Goal: Find specific page/section: Find specific page/section

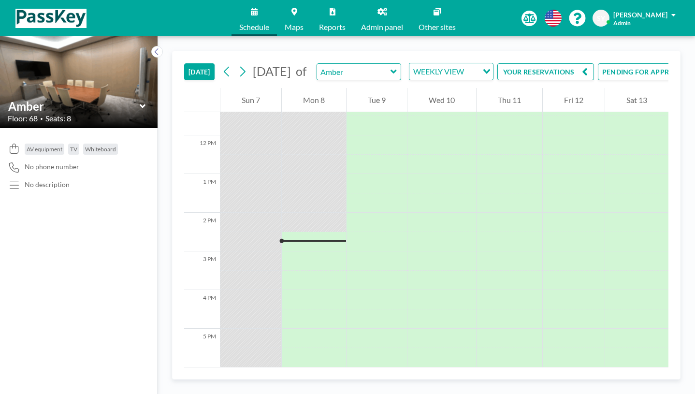
scroll to position [445, 0]
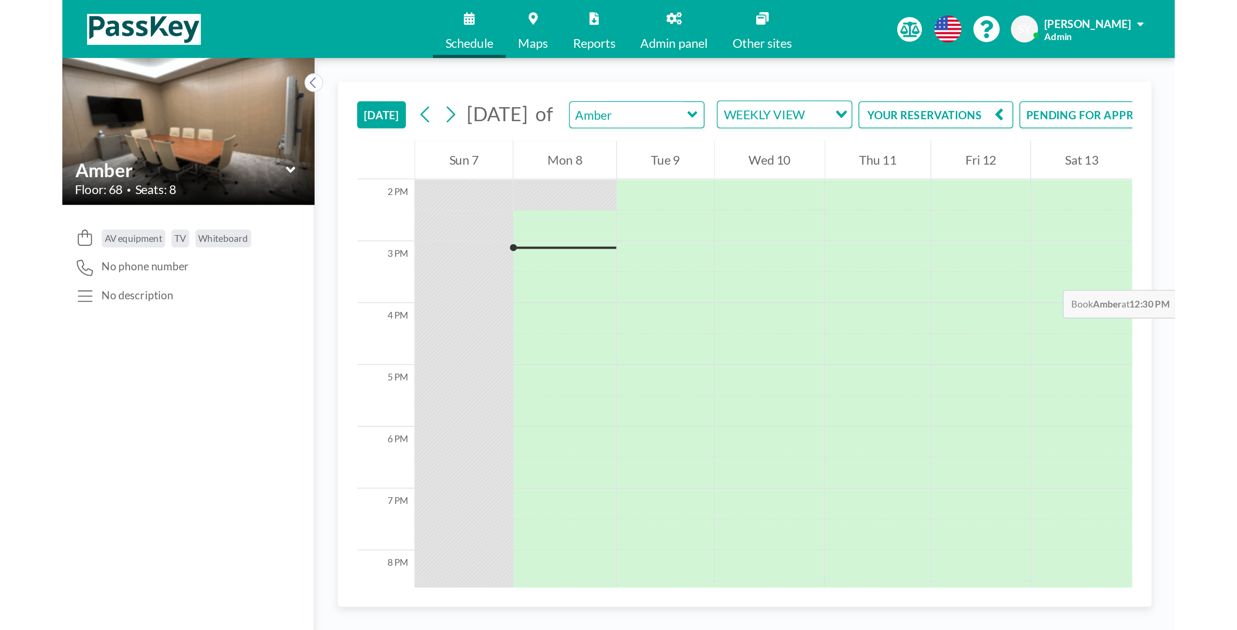
scroll to position [441, 0]
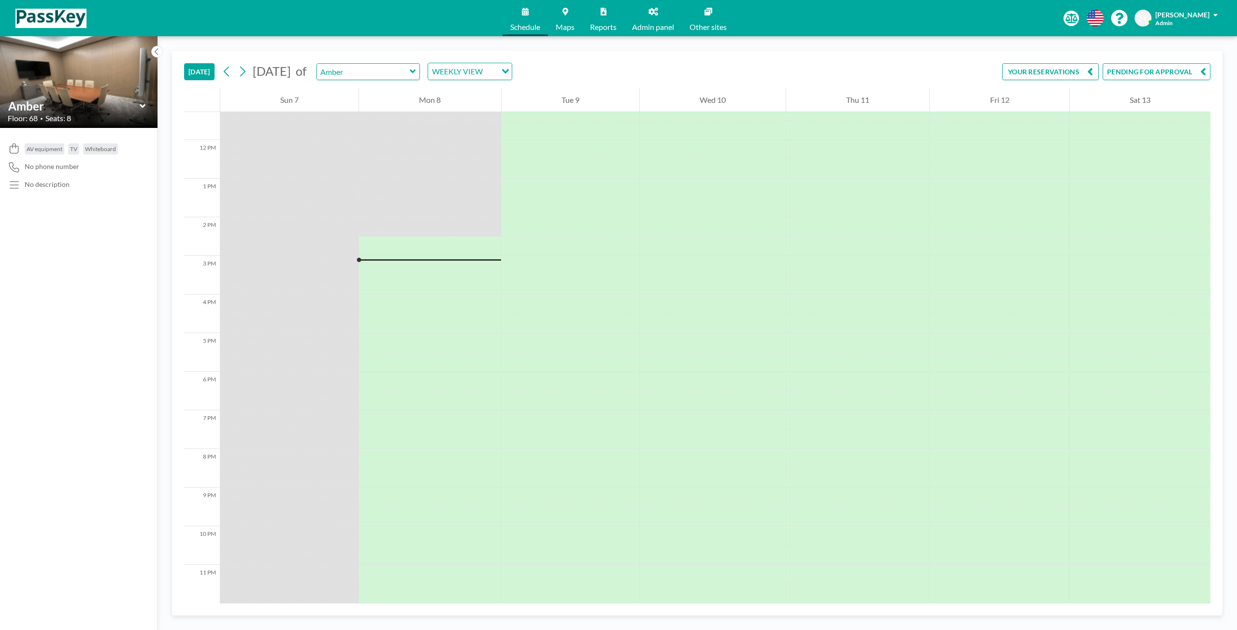
click at [647, 19] on link "Admin panel" at bounding box center [652, 18] width 57 height 36
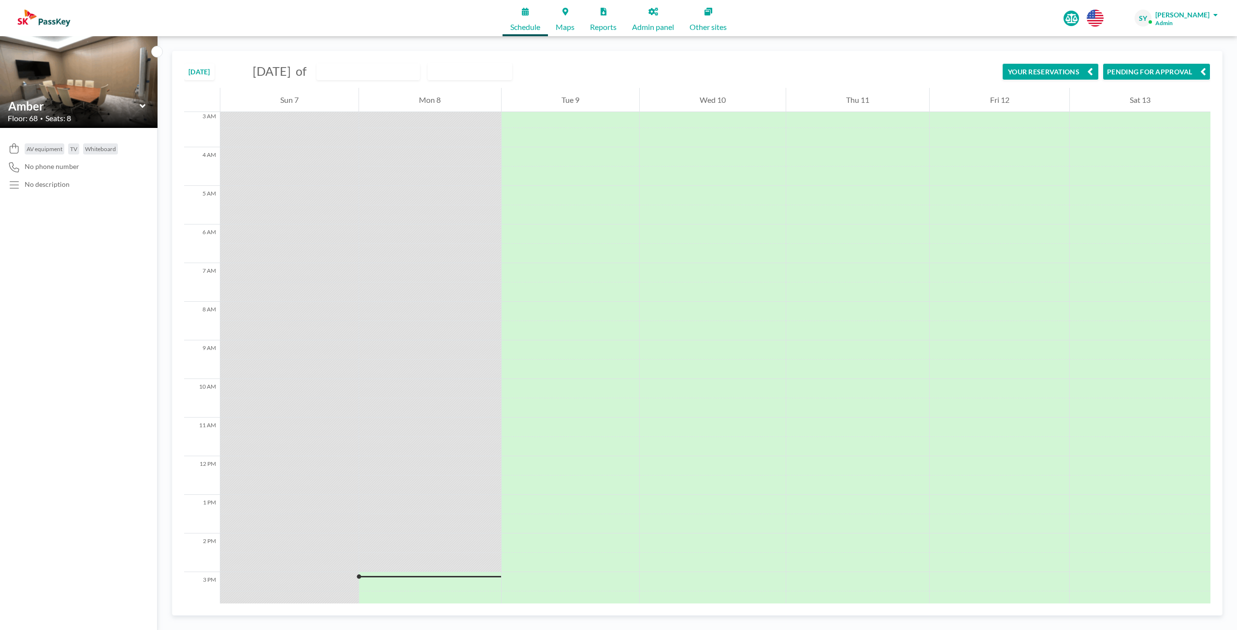
scroll to position [145, 0]
click at [510, 30] on span "Schedule" at bounding box center [525, 27] width 30 height 8
click at [36, 25] on img at bounding box center [43, 18] width 57 height 19
click at [531, 25] on span "Schedule" at bounding box center [525, 27] width 30 height 8
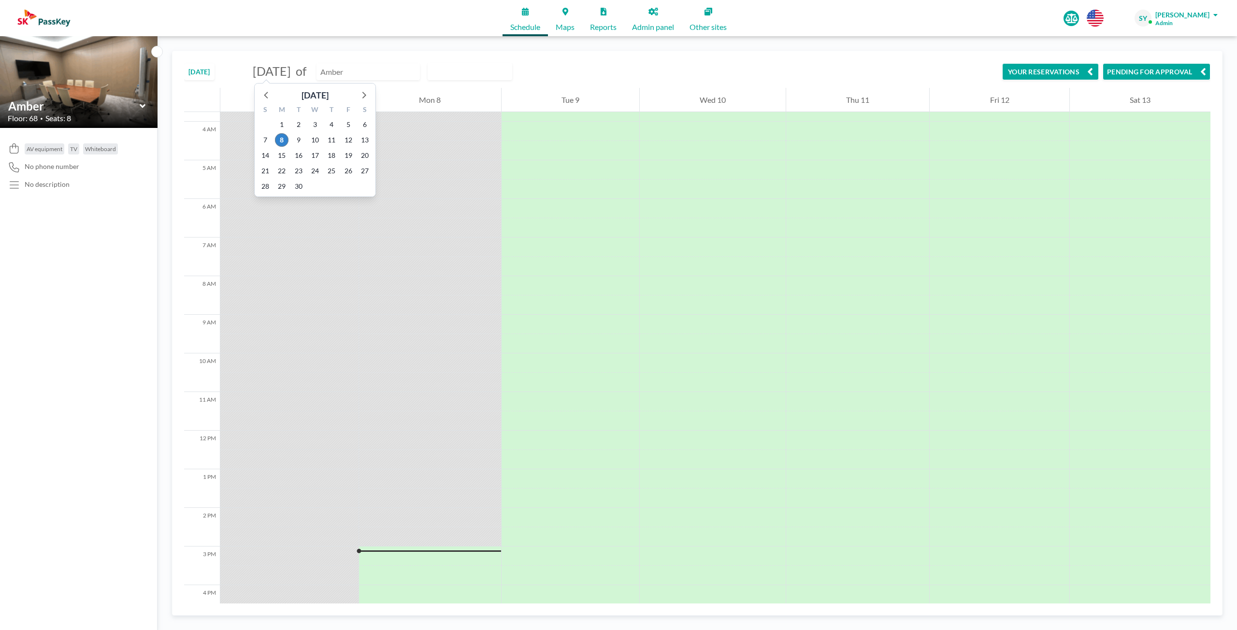
click at [410, 67] on input "text" at bounding box center [363, 72] width 93 height 16
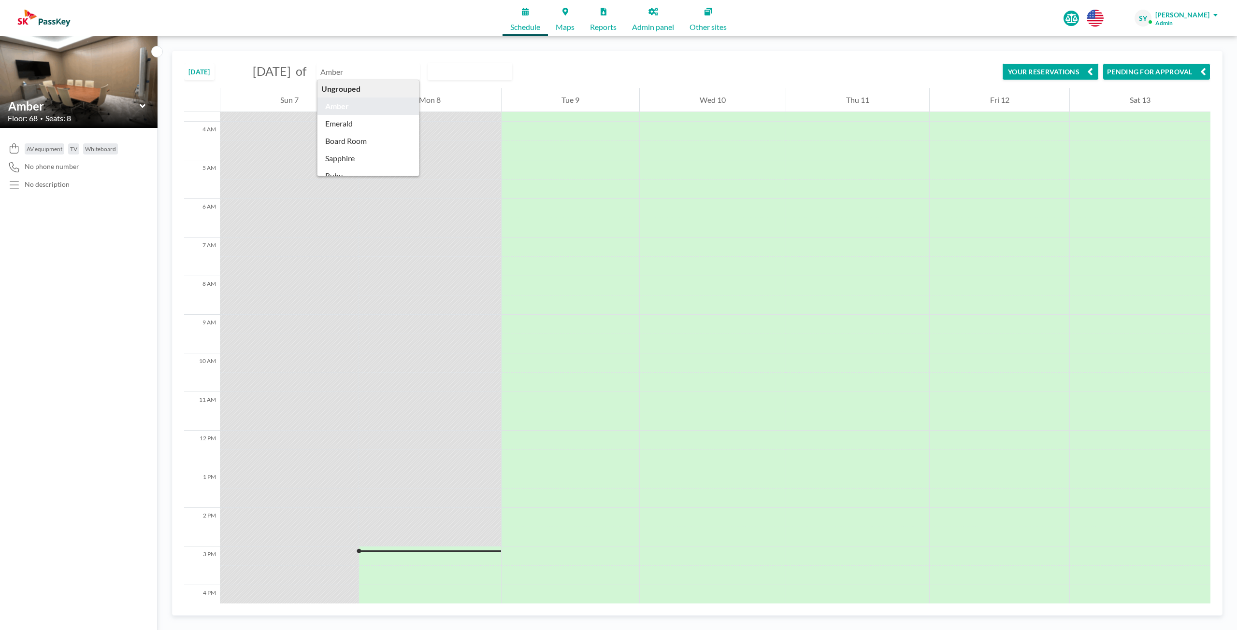
type input "Amber"
click at [497, 70] on div "WEEKLY VIEW" at bounding box center [462, 70] width 69 height 14
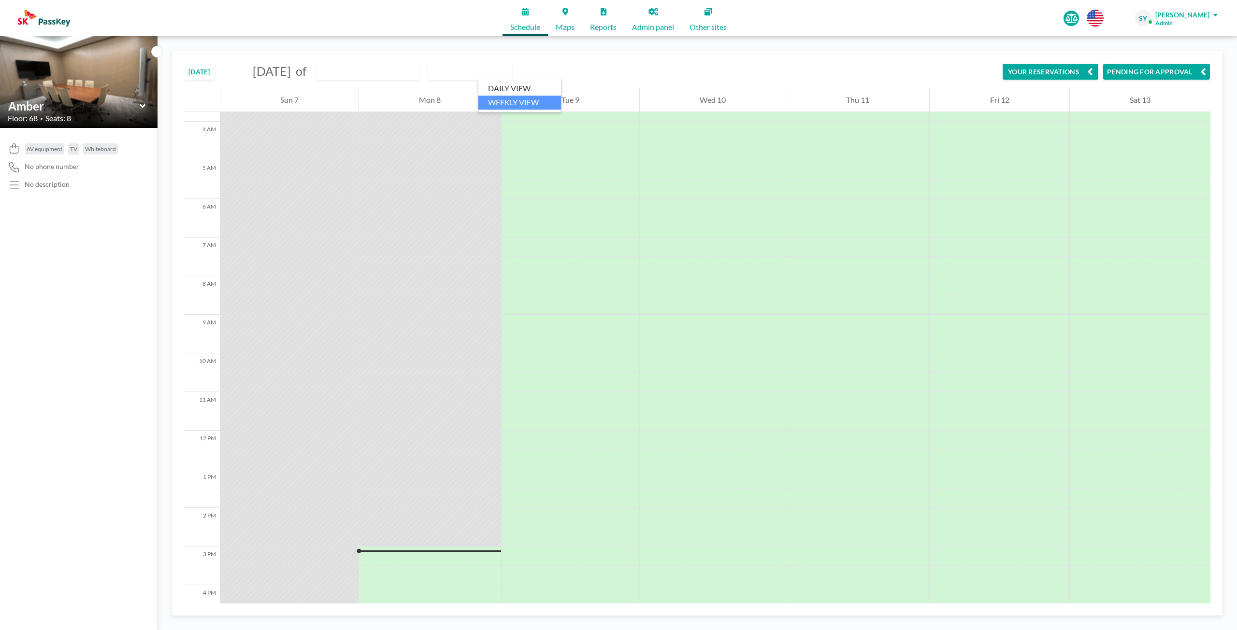
click at [597, 71] on div "TODAY September 2025 of Amber WEEKLY VIEW Loading... YOUR RESERVATIONS PENDING …" at bounding box center [697, 69] width 1026 height 37
click at [410, 88] on div "Mon 8" at bounding box center [430, 100] width 142 height 24
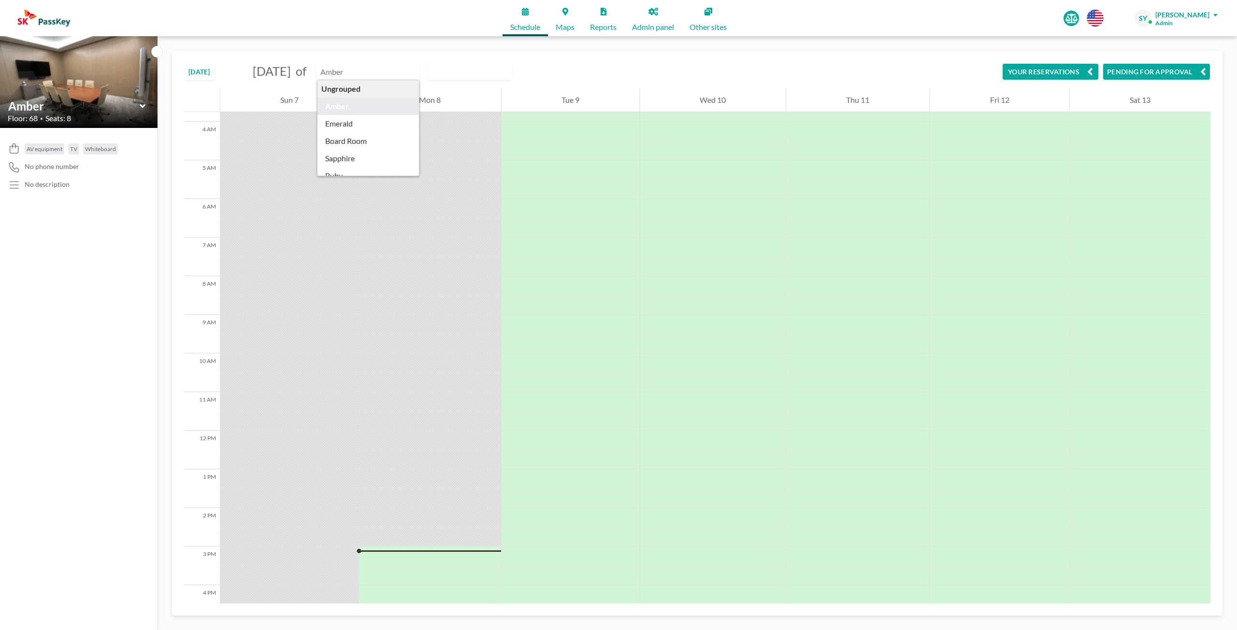
click at [410, 77] on input "text" at bounding box center [363, 72] width 93 height 16
type input "Emerald"
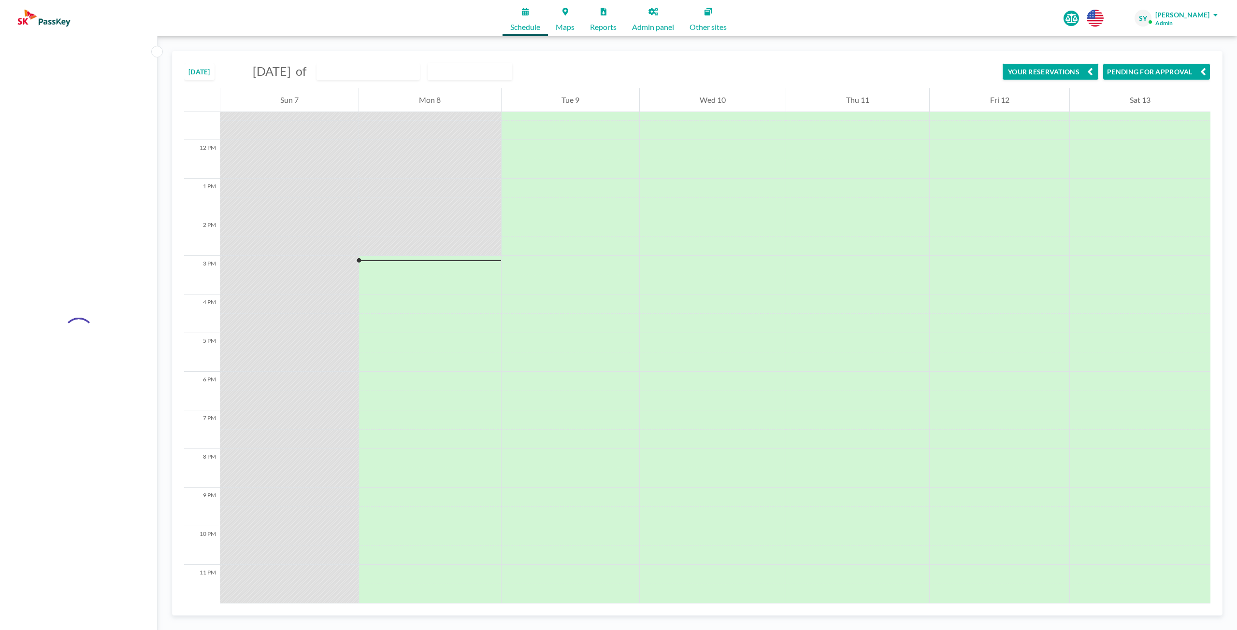
scroll to position [441, 0]
click at [648, 30] on span "Admin panel" at bounding box center [653, 27] width 42 height 8
click at [410, 72] on input "text" at bounding box center [363, 72] width 93 height 16
type input "Amber"
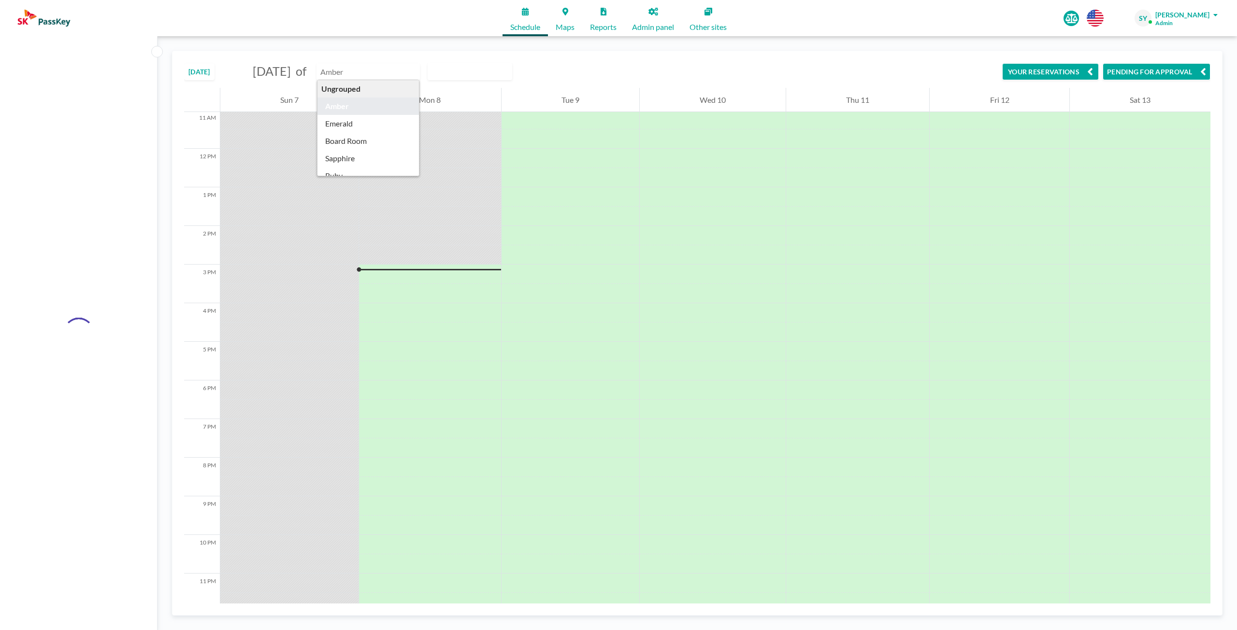
click at [410, 72] on input "text" at bounding box center [363, 72] width 93 height 16
type input "Amber"
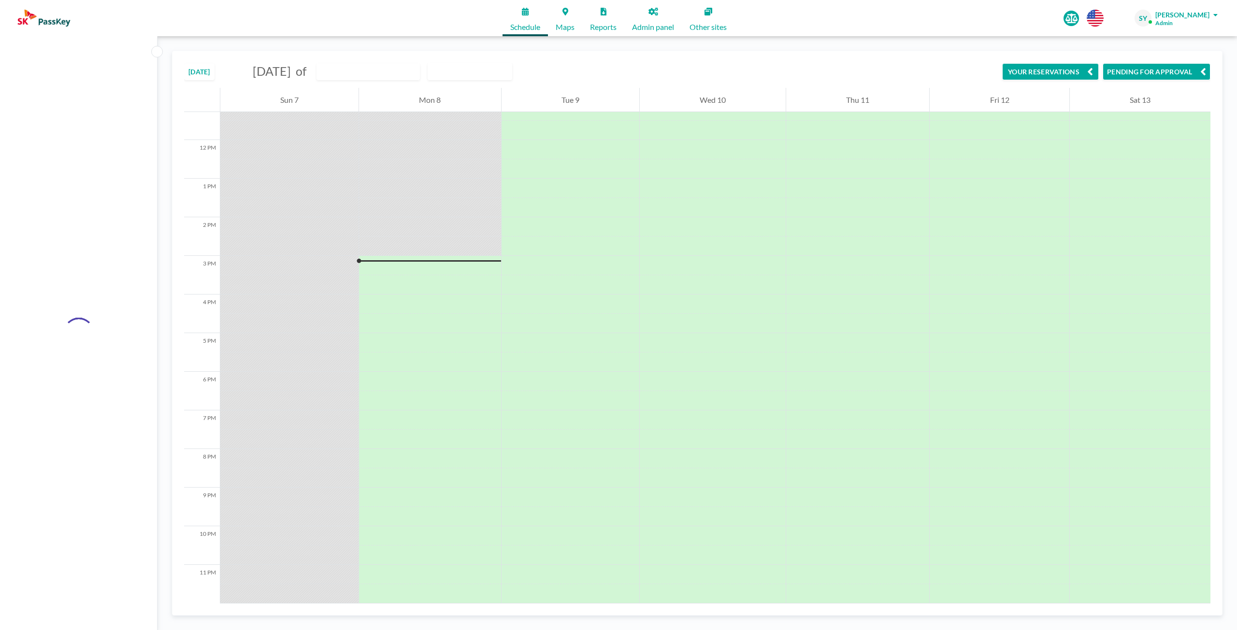
click at [657, 21] on link "Admin panel" at bounding box center [652, 18] width 57 height 36
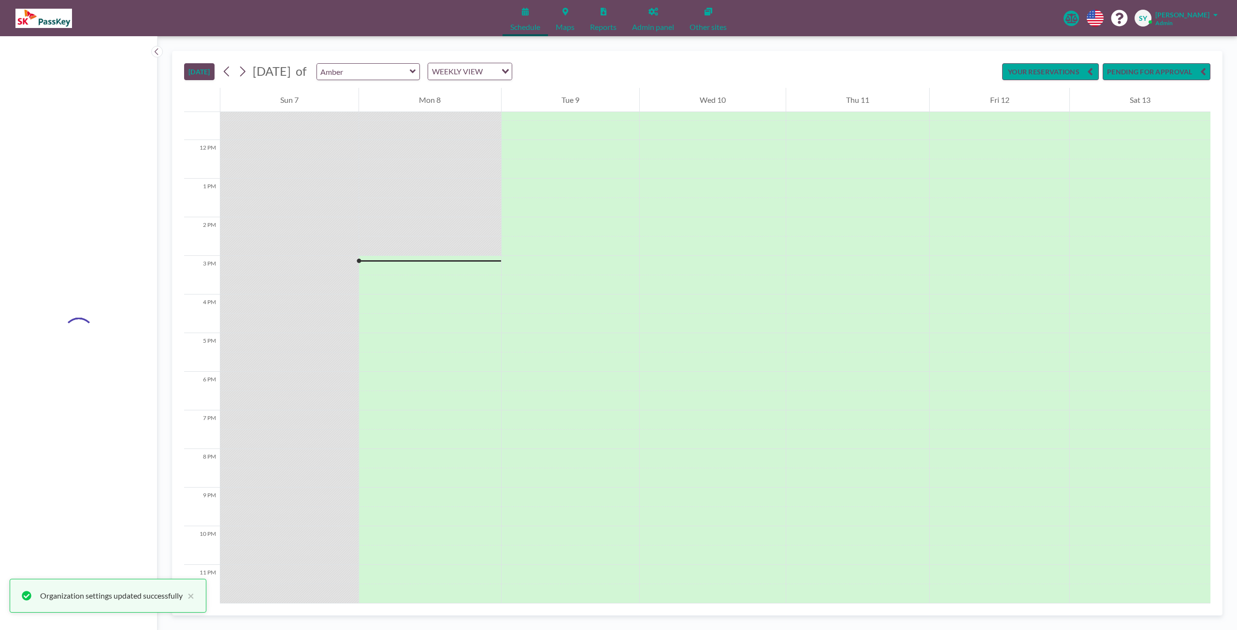
scroll to position [441, 0]
click at [671, 31] on span "Admin panel" at bounding box center [653, 27] width 42 height 8
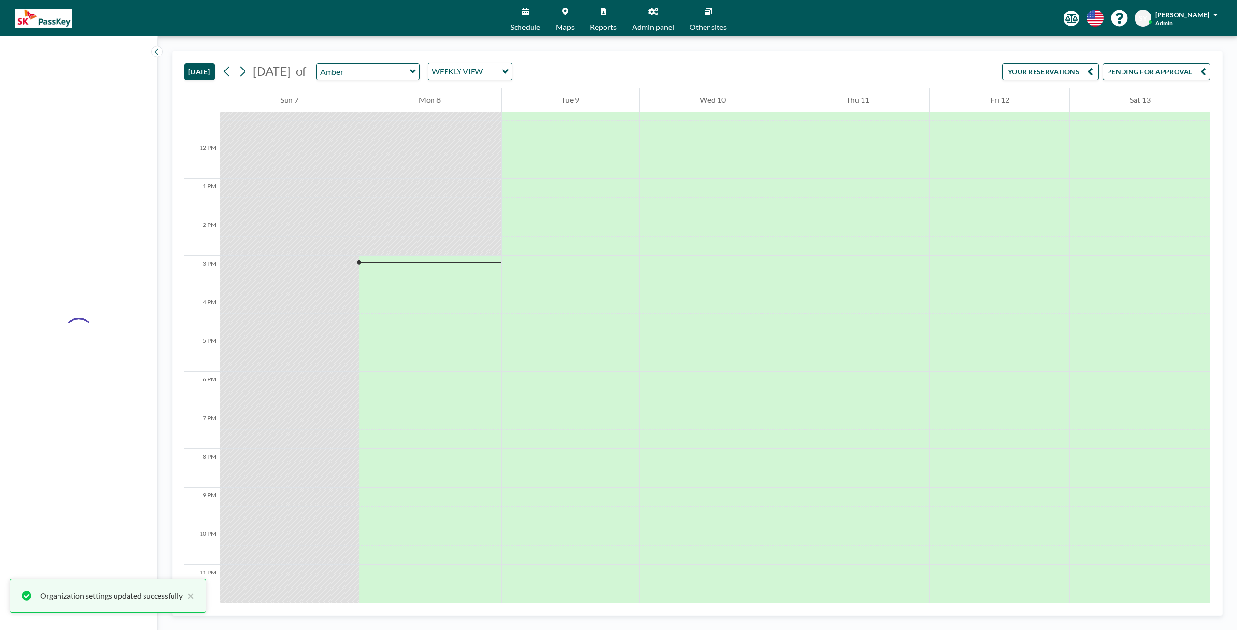
scroll to position [441, 0]
click at [410, 69] on input "text" at bounding box center [363, 72] width 93 height 16
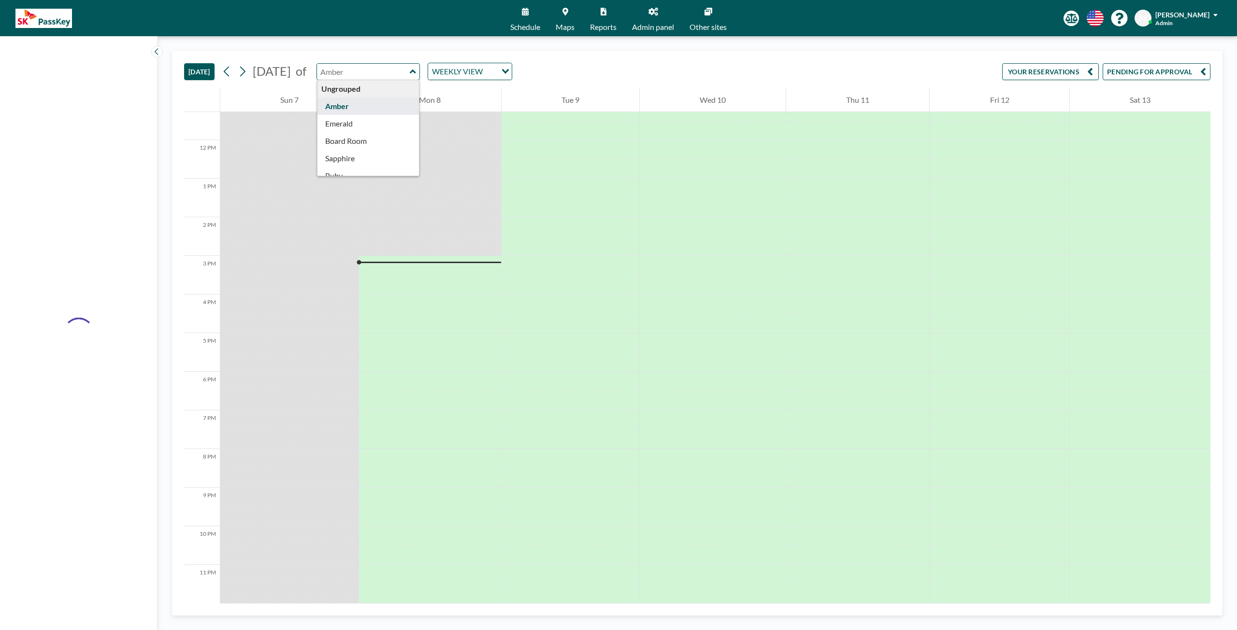
type input "Amber"
click at [546, 60] on div "TODAY September 2025 of Amber WEEKLY VIEW Loading... YOUR RESERVATIONS PENDING …" at bounding box center [697, 69] width 1026 height 37
click at [500, 74] on input "Search for option" at bounding box center [464, 71] width 71 height 13
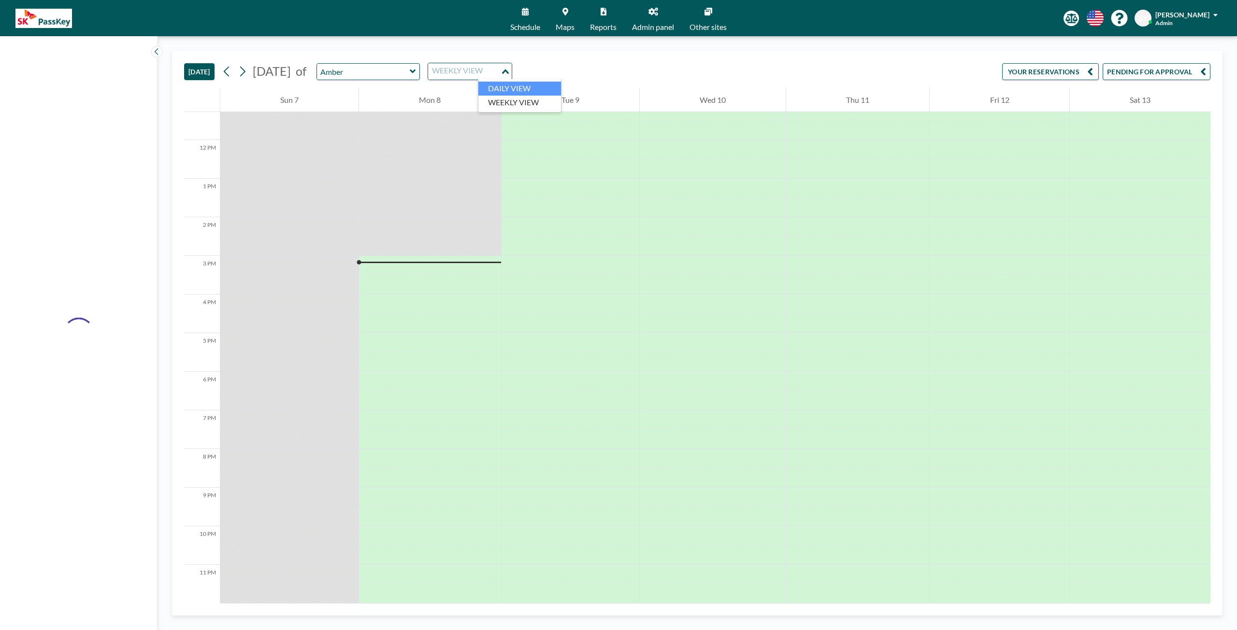
click at [519, 92] on li "DAILY VIEW" at bounding box center [519, 89] width 83 height 14
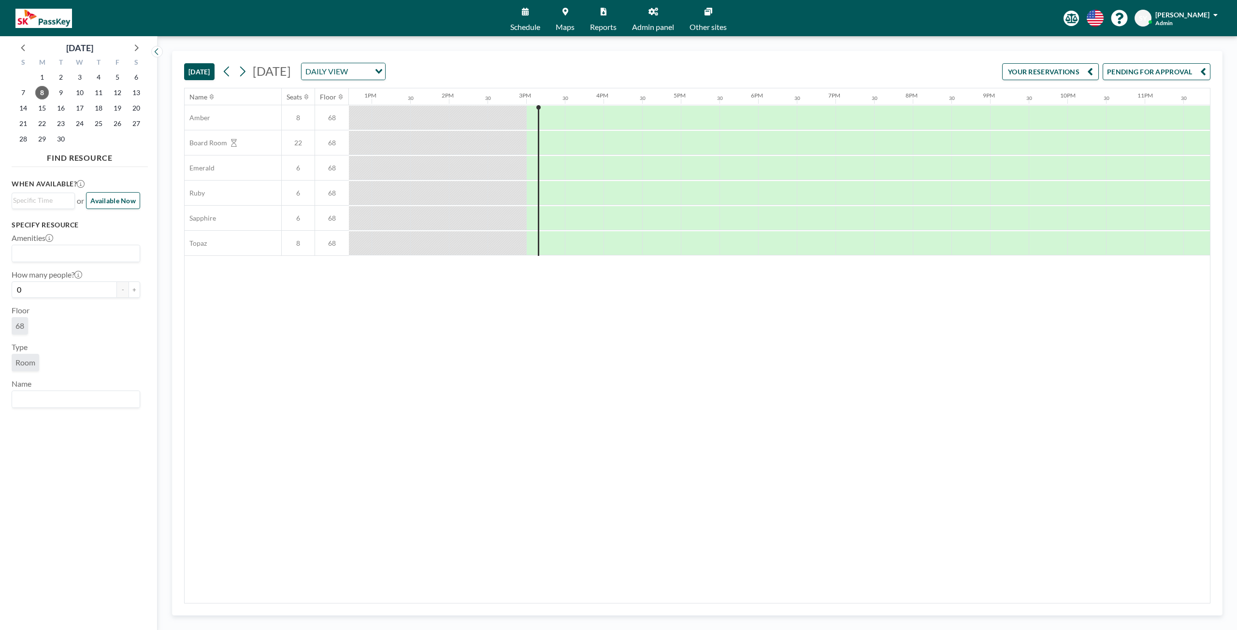
scroll to position [0, 995]
click at [373, 75] on input "Search for option" at bounding box center [337, 71] width 71 height 13
click at [464, 101] on li "WEEKLY VIEW" at bounding box center [454, 103] width 83 height 14
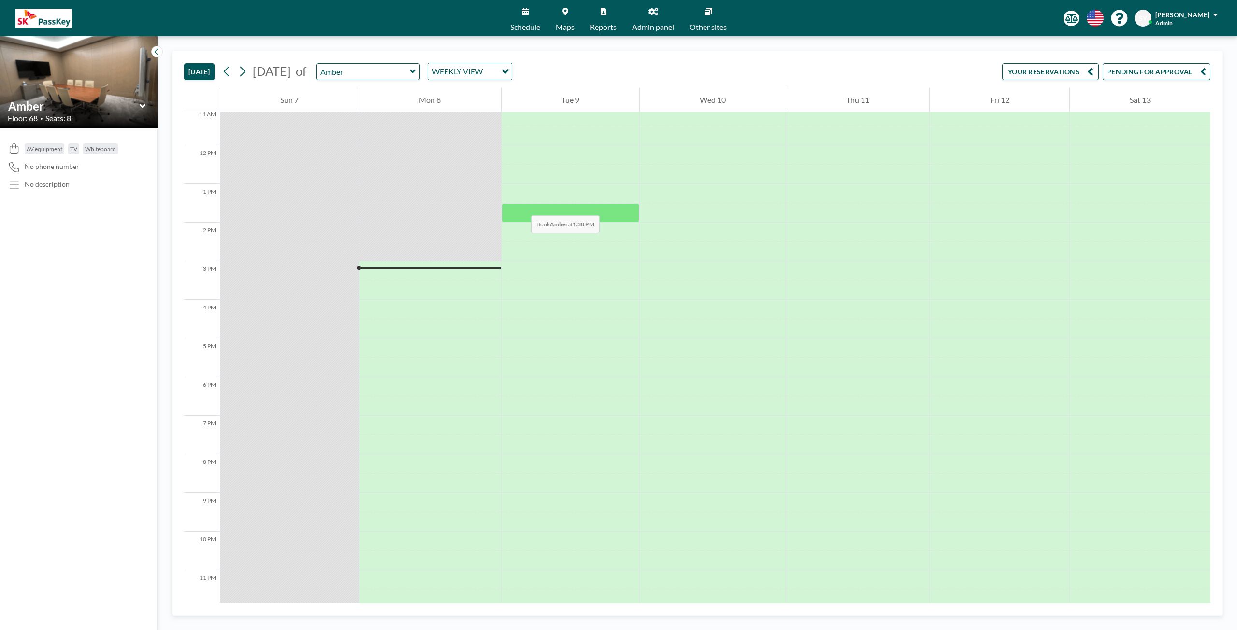
scroll to position [441, 0]
click at [572, 22] on link "Maps" at bounding box center [565, 18] width 34 height 36
click at [565, 25] on span "Maps" at bounding box center [565, 27] width 19 height 8
